Goal: Find specific page/section: Find specific page/section

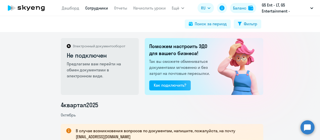
click at [92, 8] on link "Сотрудники" at bounding box center [96, 8] width 23 height 5
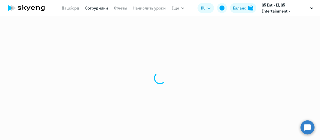
select select "30"
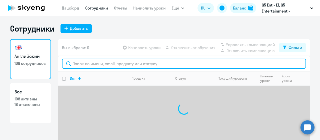
click at [86, 60] on input "text" at bounding box center [184, 64] width 244 height 10
type input "l"
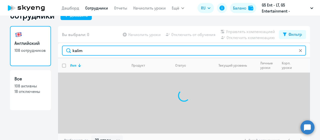
scroll to position [20, 0]
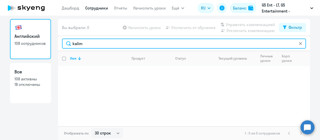
click at [100, 44] on input "kalim" at bounding box center [184, 44] width 244 height 10
click at [74, 43] on input "kalim" at bounding box center [184, 44] width 244 height 10
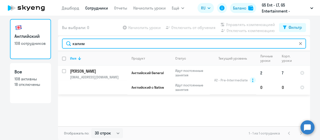
type input "калим"
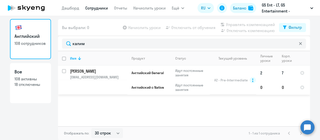
click at [101, 72] on p "[PERSON_NAME]" at bounding box center [98, 71] width 57 height 6
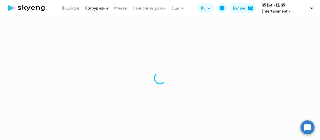
select select "english"
select select "30"
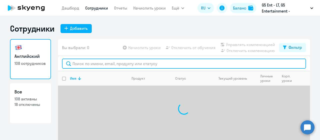
click at [88, 63] on input "text" at bounding box center [184, 64] width 244 height 10
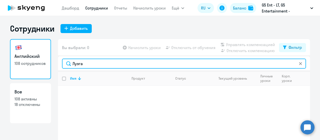
scroll to position [20, 0]
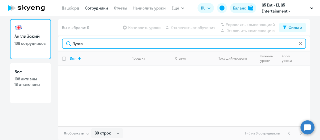
click at [79, 44] on input "Лузга" at bounding box center [184, 44] width 244 height 10
click at [79, 43] on input "luzg" at bounding box center [184, 44] width 244 height 10
type input "mafra"
